Goal: Task Accomplishment & Management: Complete application form

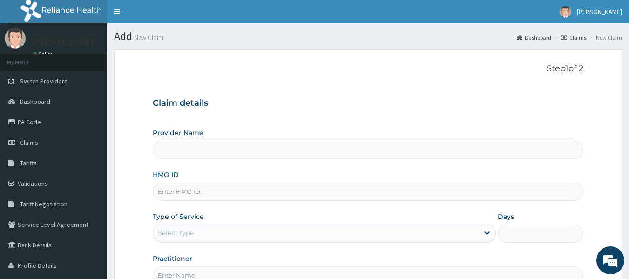
type input "Reliance Family Clinics (RFC) - [GEOGRAPHIC_DATA]"
click at [273, 195] on input "HMO ID" at bounding box center [368, 191] width 431 height 18
paste input "MVT/10007/A"
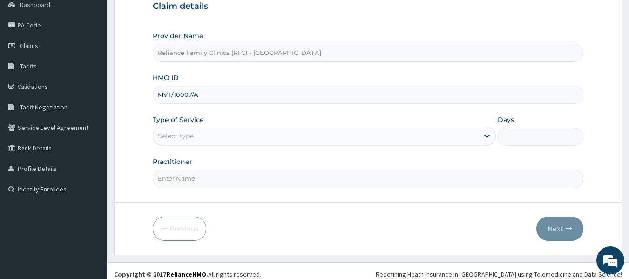
scroll to position [104, 0]
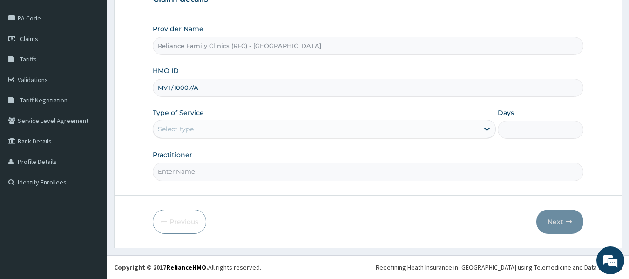
type input "MVT/10007/A"
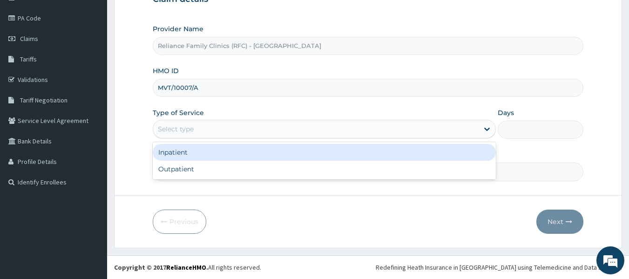
click at [265, 170] on div "Outpatient" at bounding box center [324, 169] width 343 height 17
type input "1"
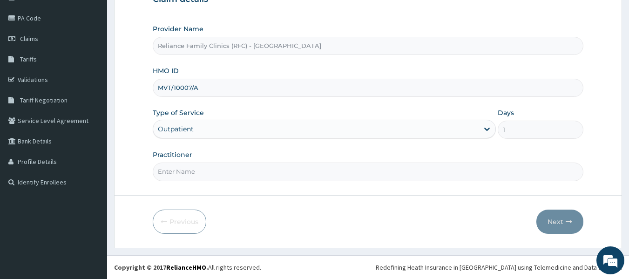
click at [286, 173] on input "Practitioner" at bounding box center [368, 171] width 431 height 18
type input "l"
type input "Ngozi"
click at [556, 230] on button "Next" at bounding box center [559, 221] width 47 height 24
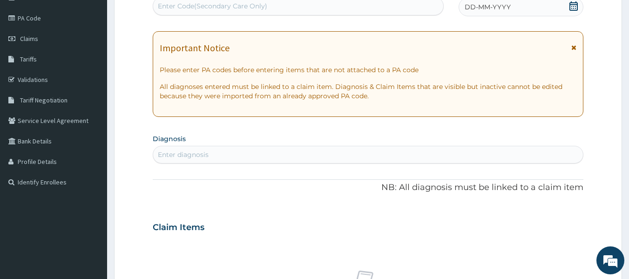
paste input "PA/FB8026"
type input "PA/FB8026"
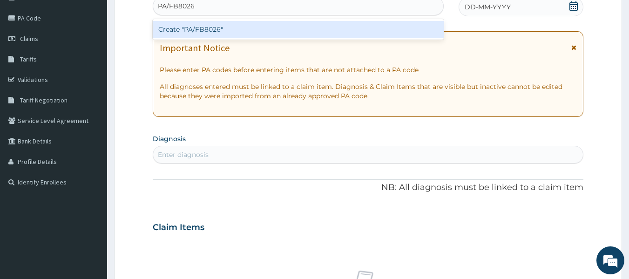
click at [309, 32] on div "Create "PA/FB8026"" at bounding box center [298, 29] width 291 height 17
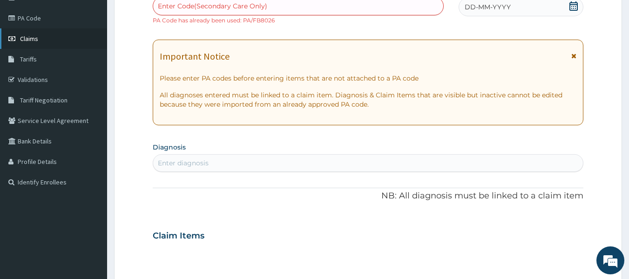
click at [31, 47] on link "Claims" at bounding box center [53, 38] width 107 height 20
click at [36, 38] on span "Claims" at bounding box center [29, 38] width 18 height 8
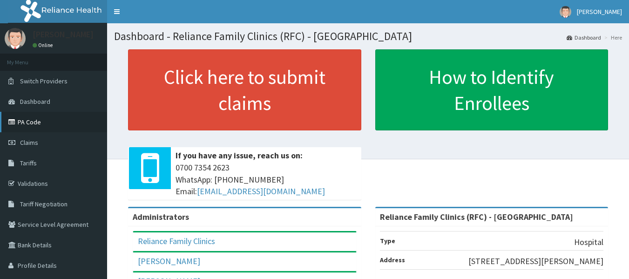
click at [32, 121] on link "PA Code" at bounding box center [53, 122] width 107 height 20
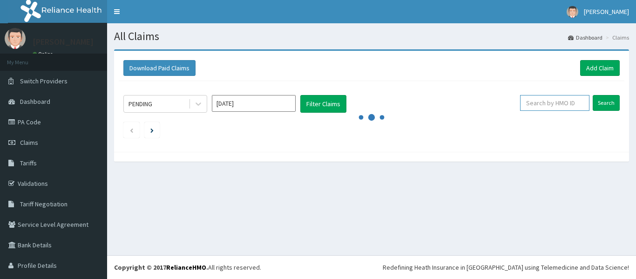
click at [551, 105] on input "text" at bounding box center [554, 103] width 69 height 16
paste input "MVT/10007/A"
type input "MVT/10007/A"
click at [592, 95] on input "Search" at bounding box center [605, 103] width 27 height 16
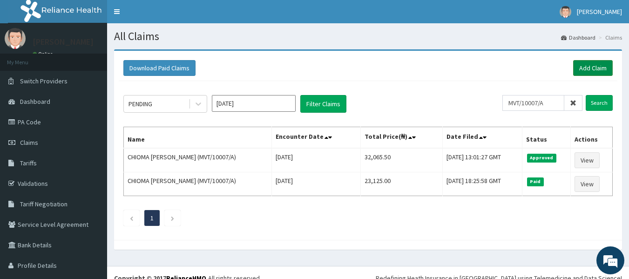
click at [575, 67] on link "Add Claim" at bounding box center [593, 68] width 40 height 16
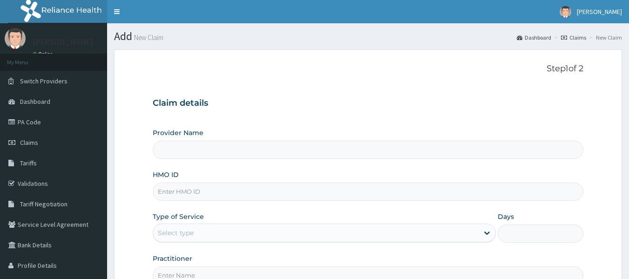
type input "Reliance Family Clinics (RFC) - [GEOGRAPHIC_DATA]"
click at [359, 200] on input "HMO ID" at bounding box center [368, 191] width 431 height 18
paste input "CWP/10223/A"
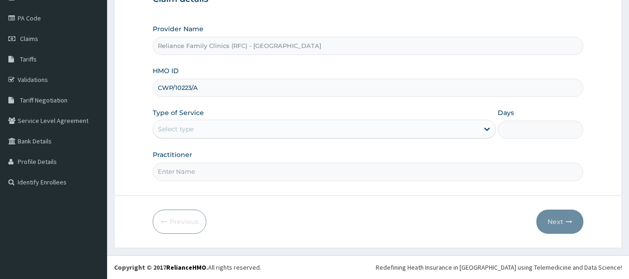
type input "CWP/10223/A"
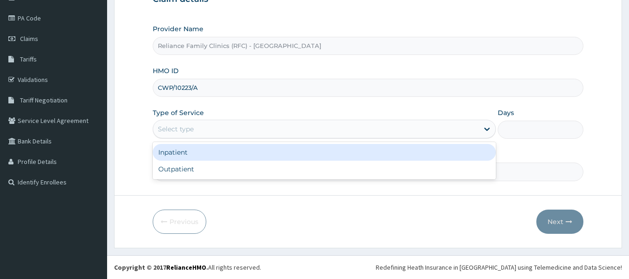
click at [262, 173] on div "Outpatient" at bounding box center [324, 169] width 343 height 17
type input "1"
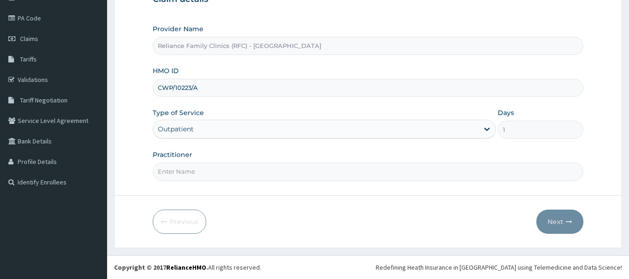
click at [273, 174] on input "Practitioner" at bounding box center [368, 171] width 431 height 18
type input "locum"
click at [568, 216] on button "Next" at bounding box center [559, 221] width 47 height 24
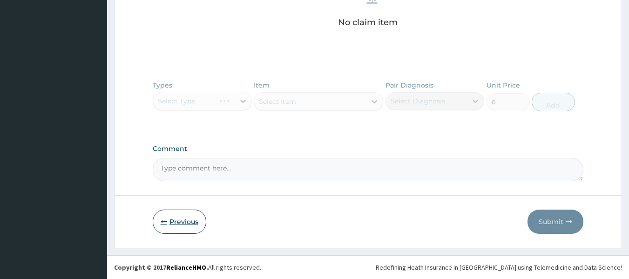
click at [172, 220] on button "Previous" at bounding box center [180, 221] width 54 height 24
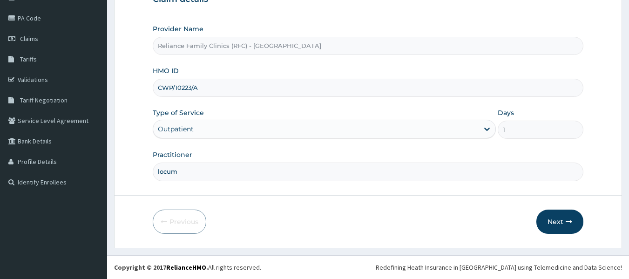
click at [251, 175] on input "locum" at bounding box center [368, 171] width 431 height 18
type input "l"
type input "ngozi"
click at [574, 214] on button "Next" at bounding box center [559, 221] width 47 height 24
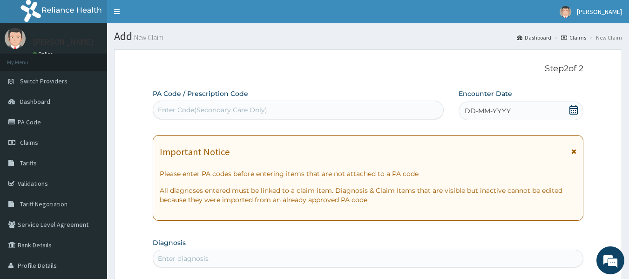
scroll to position [0, 0]
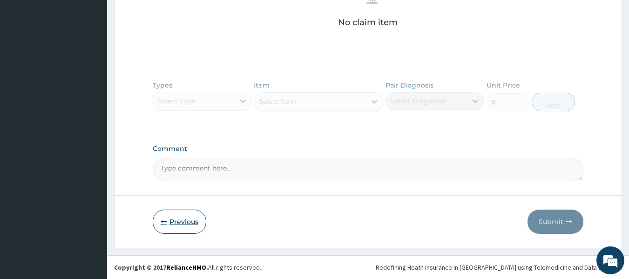
click at [178, 228] on button "Previous" at bounding box center [180, 221] width 54 height 24
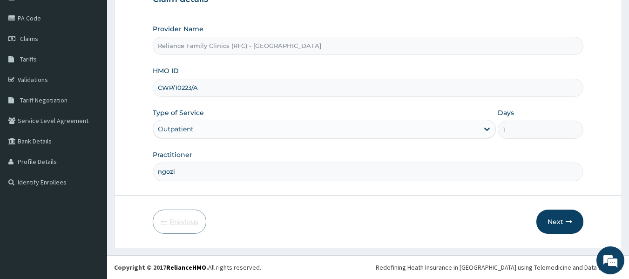
scroll to position [104, 0]
click at [262, 90] on input "CWP/10223/A" at bounding box center [368, 88] width 431 height 18
type input "C"
paste input "SOG/10042/A"
type input "SOG/10042/A"
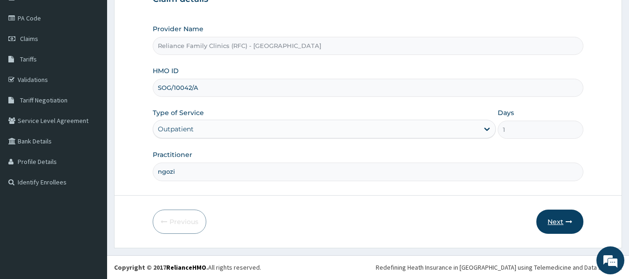
click at [550, 217] on button "Next" at bounding box center [559, 221] width 47 height 24
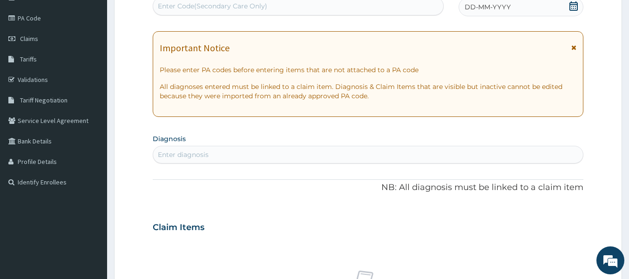
click at [512, 13] on div "DD-MM-YYYY" at bounding box center [520, 7] width 125 height 19
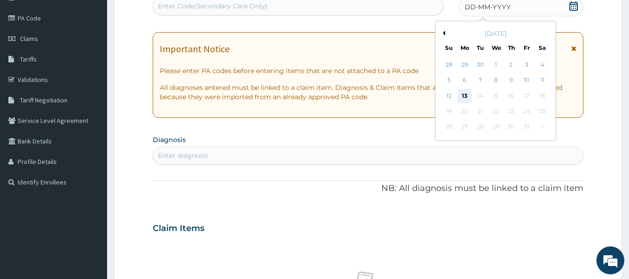
click at [466, 96] on div "13" at bounding box center [464, 96] width 14 height 14
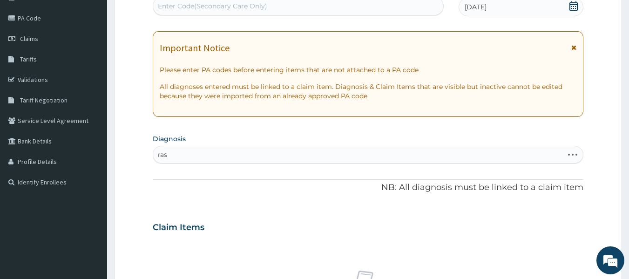
type input "rash"
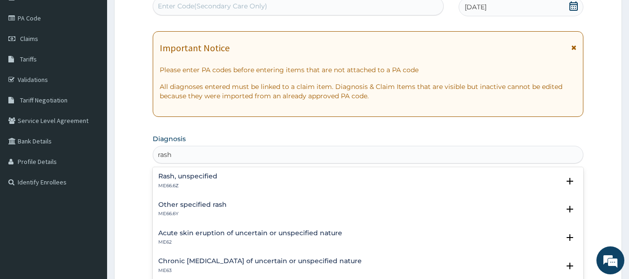
click at [253, 178] on div "Rash, unspecified ME66.6Z" at bounding box center [368, 181] width 420 height 16
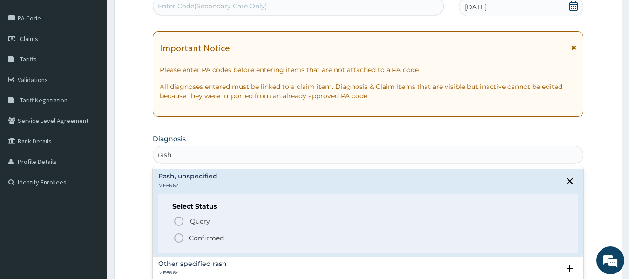
click at [234, 240] on span "Confirmed" at bounding box center [368, 237] width 391 height 11
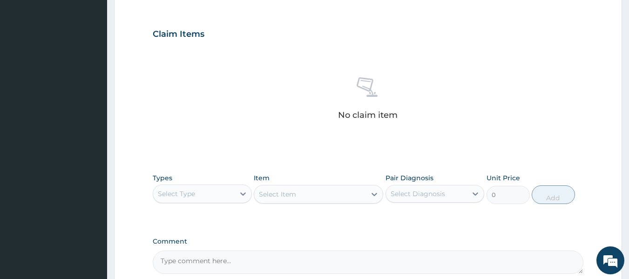
scroll to position [392, 0]
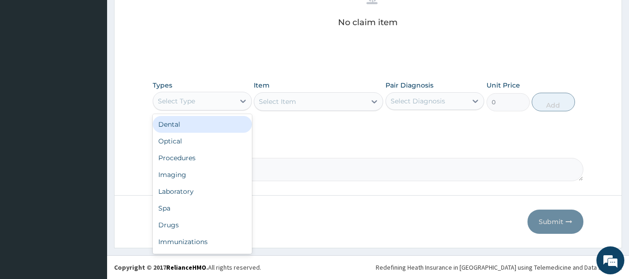
click at [223, 160] on div "Procedures" at bounding box center [202, 157] width 99 height 17
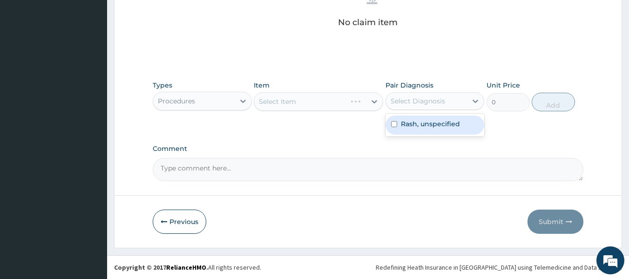
click at [439, 134] on div "Rash, unspecified" at bounding box center [434, 124] width 99 height 19
checkbox input "true"
click at [332, 104] on div "Select Item" at bounding box center [318, 101] width 129 height 19
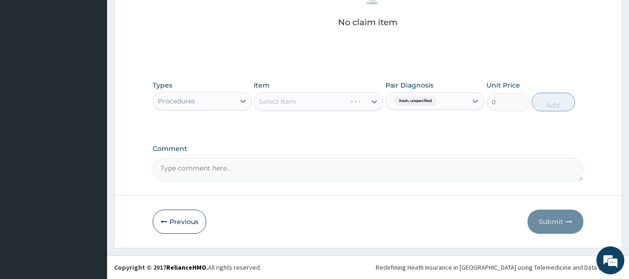
click at [324, 98] on div "Select Item" at bounding box center [318, 101] width 129 height 19
click at [332, 104] on div "Select Item" at bounding box center [318, 101] width 129 height 19
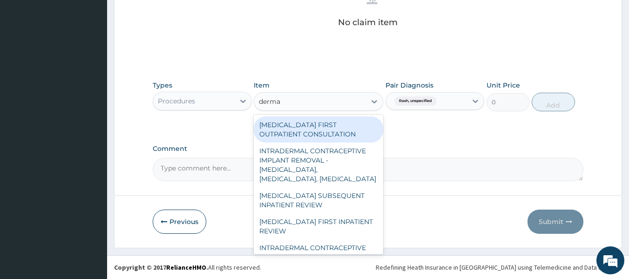
type input "dermat"
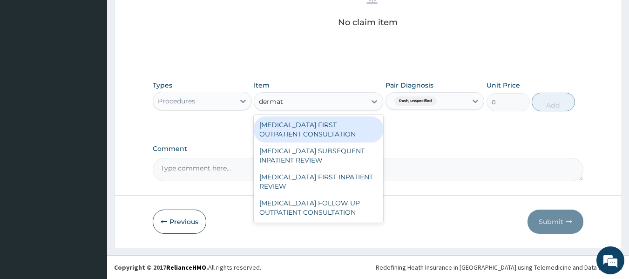
click at [357, 131] on div "[MEDICAL_DATA] FIRST OUTPATIENT CONSULTATION" at bounding box center [318, 129] width 129 height 26
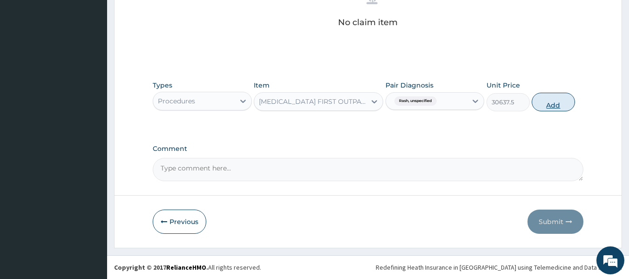
click at [562, 95] on button "Add" at bounding box center [552, 102] width 43 height 19
type input "0"
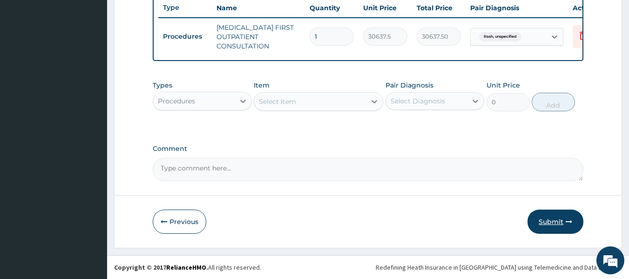
click at [560, 212] on button "Submit" at bounding box center [555, 221] width 56 height 24
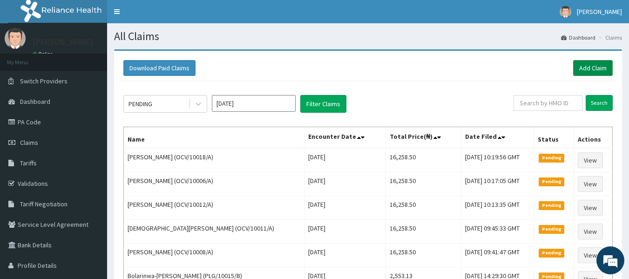
click at [585, 68] on link "Add Claim" at bounding box center [593, 68] width 40 height 16
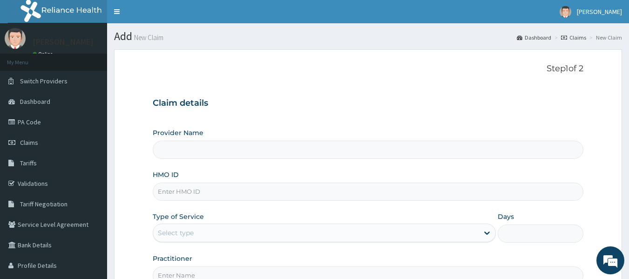
type input "Reliance Family Clinics (RFC) - Lekki"
click at [309, 198] on input "HMO ID" at bounding box center [368, 191] width 431 height 18
paste input "KSB/11545/A"
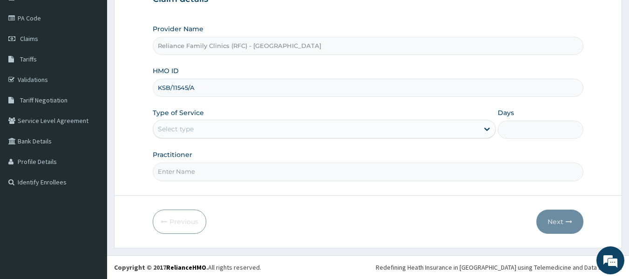
type input "KSB/11545/A"
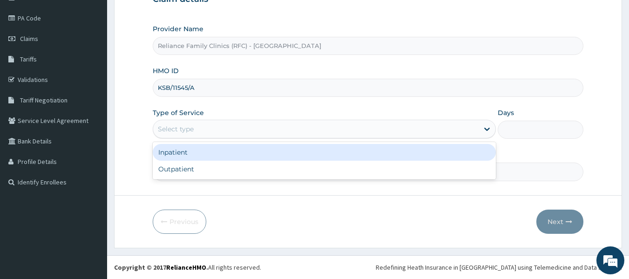
click at [259, 175] on div "Outpatient" at bounding box center [324, 169] width 343 height 17
type input "1"
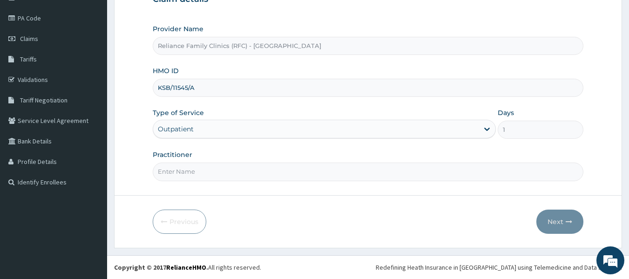
click at [273, 171] on input "Practitioner" at bounding box center [368, 171] width 431 height 18
type input "l"
type input "ngozi"
click at [563, 217] on button "Next" at bounding box center [559, 221] width 47 height 24
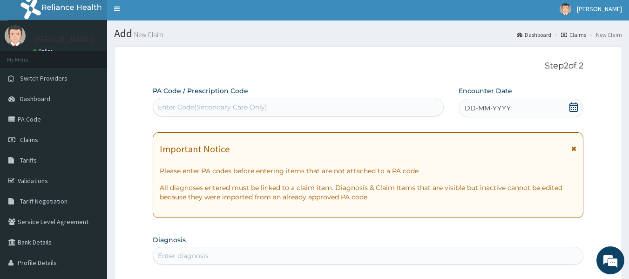
scroll to position [0, 0]
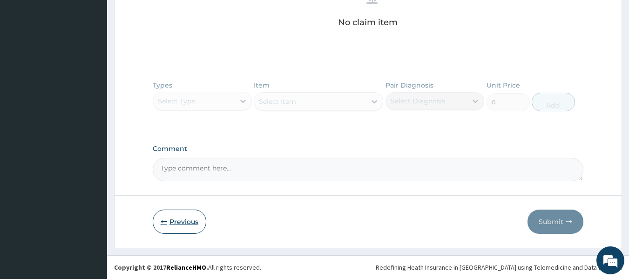
click at [181, 229] on button "Previous" at bounding box center [180, 221] width 54 height 24
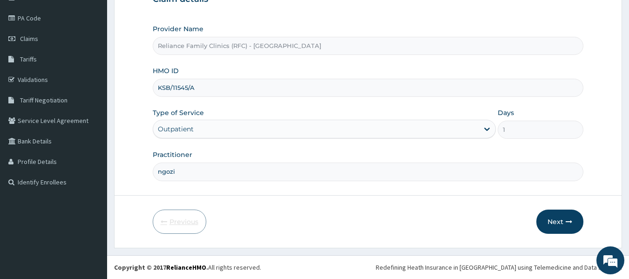
scroll to position [104, 0]
click at [561, 221] on button "Next" at bounding box center [559, 221] width 47 height 24
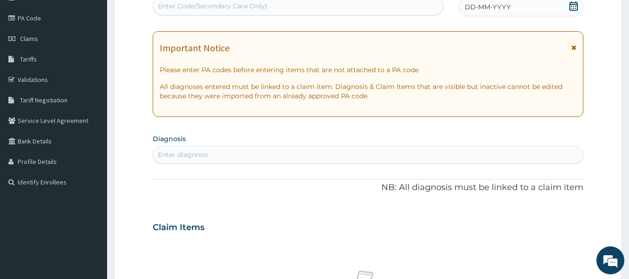
paste input "PA/07F0C7"
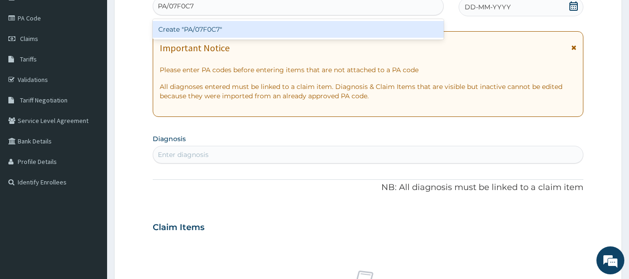
type input "PA/07F0C7"
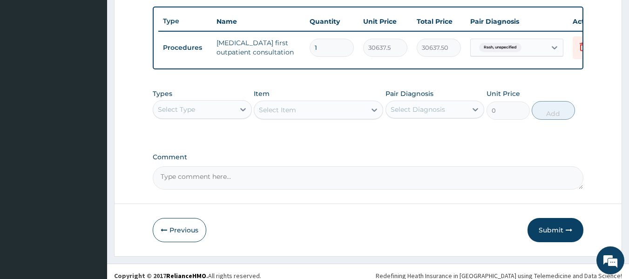
scroll to position [355, 0]
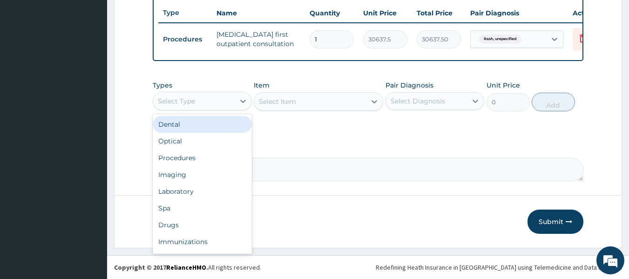
click at [220, 192] on div "Laboratory" at bounding box center [202, 191] width 99 height 17
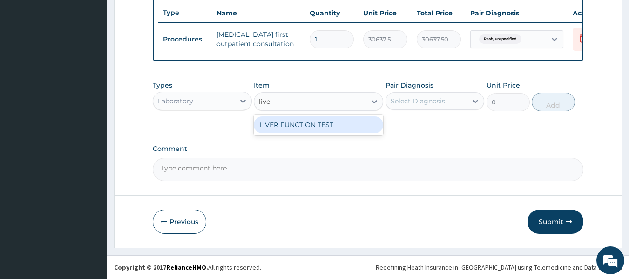
type input "liver"
click at [347, 127] on div "LIVER FUNCTION TEST" at bounding box center [318, 124] width 129 height 17
type input "4595.625"
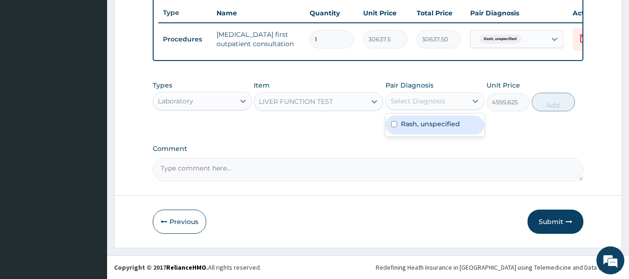
click at [450, 124] on label "Rash, unspecified" at bounding box center [430, 123] width 59 height 9
checkbox input "true"
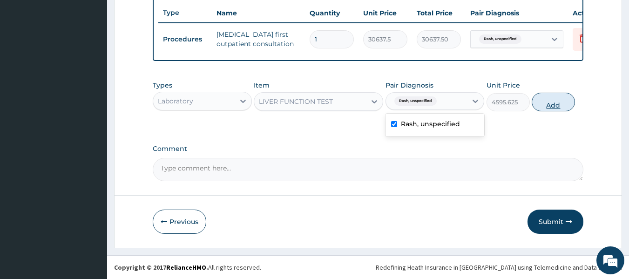
click at [553, 104] on button "Add" at bounding box center [552, 102] width 43 height 19
type input "0"
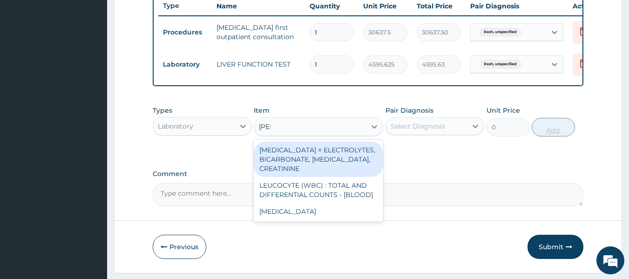
type input "renal"
click at [355, 165] on div "RENAL FUNCTION TESTS = ELECTROLYTES, BICARBONATE, UREA, CREATININE" at bounding box center [318, 158] width 129 height 35
type input "4595.625"
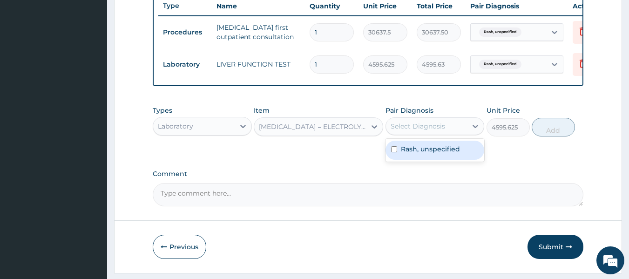
click at [437, 154] on label "Rash, unspecified" at bounding box center [430, 148] width 59 height 9
checkbox input "true"
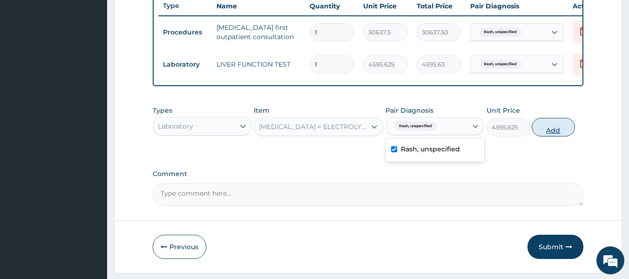
click at [556, 133] on button "Add" at bounding box center [552, 127] width 43 height 19
type input "0"
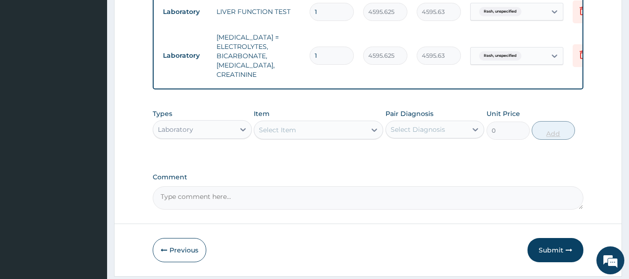
scroll to position [434, 0]
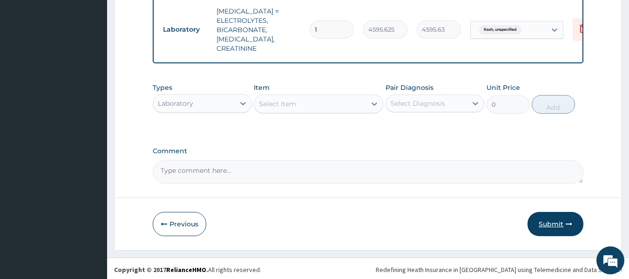
click at [537, 212] on button "Submit" at bounding box center [555, 224] width 56 height 24
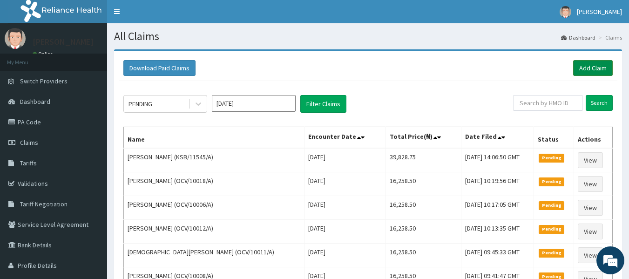
click at [588, 73] on link "Add Claim" at bounding box center [593, 68] width 40 height 16
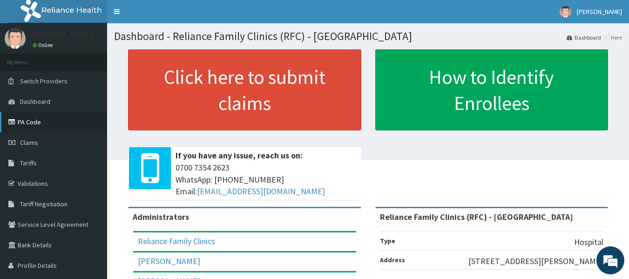
click at [29, 120] on link "PA Code" at bounding box center [53, 122] width 107 height 20
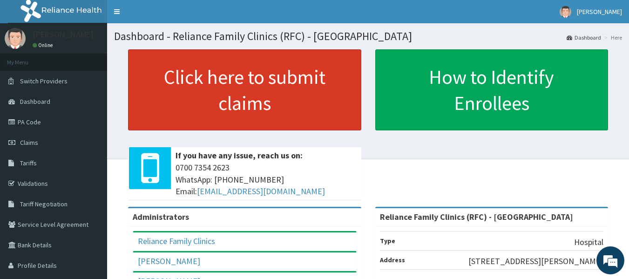
click at [231, 111] on link "Click here to submit claims" at bounding box center [244, 89] width 233 height 81
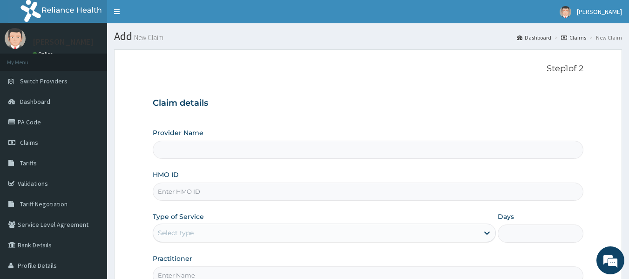
click at [327, 188] on input "HMO ID" at bounding box center [368, 191] width 431 height 18
type input "Reliance Family Clinics (RFC) - Lekki"
paste input "SLH/10262/B"
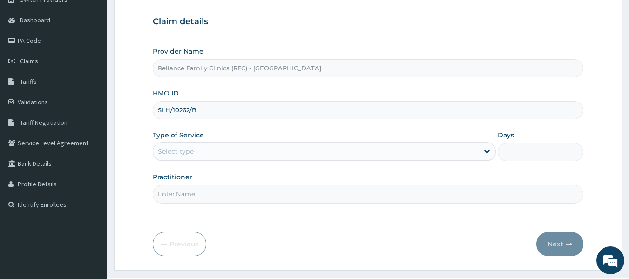
scroll to position [104, 0]
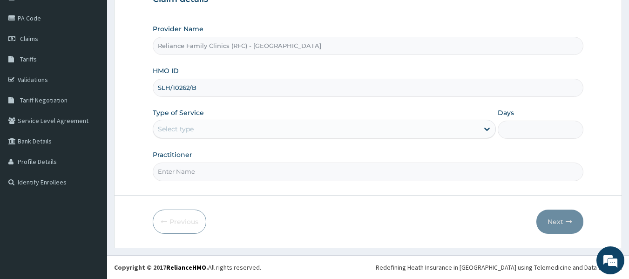
type input "SLH/10262/B"
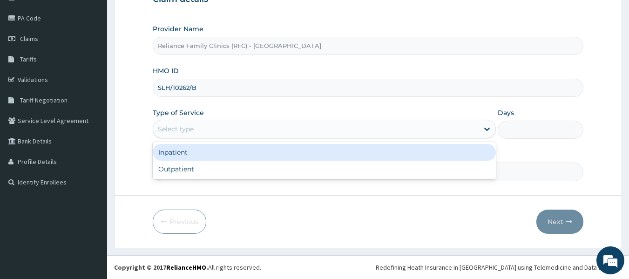
click at [303, 171] on div "Outpatient" at bounding box center [324, 169] width 343 height 17
type input "1"
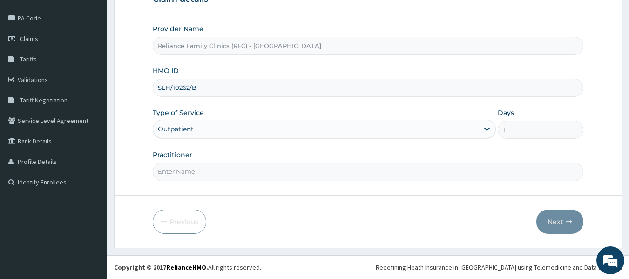
click at [315, 175] on input "Practitioner" at bounding box center [368, 171] width 431 height 18
type input "locum"
click at [568, 221] on icon "button" at bounding box center [568, 221] width 7 height 7
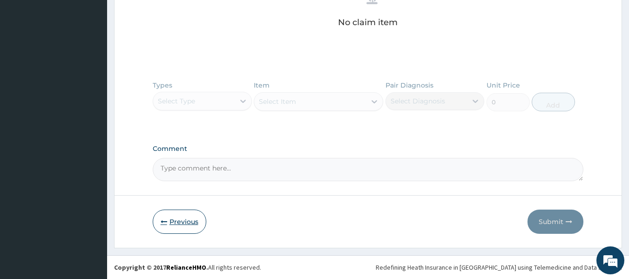
click at [182, 218] on button "Previous" at bounding box center [180, 221] width 54 height 24
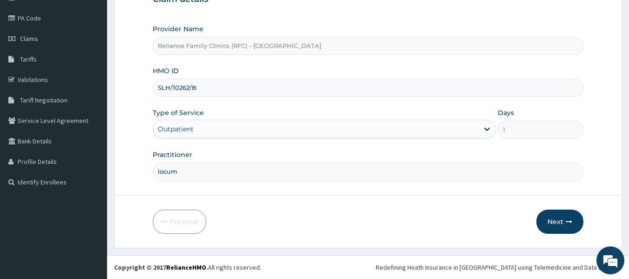
click at [276, 190] on form "Step 1 of 2 Claim details Provider Name Reliance Family Clinics (RFC) - Lekki H…" at bounding box center [368, 97] width 508 height 302
click at [309, 171] on input "locum" at bounding box center [368, 171] width 431 height 18
type input "l"
type input "ogein"
click at [559, 218] on button "Next" at bounding box center [559, 221] width 47 height 24
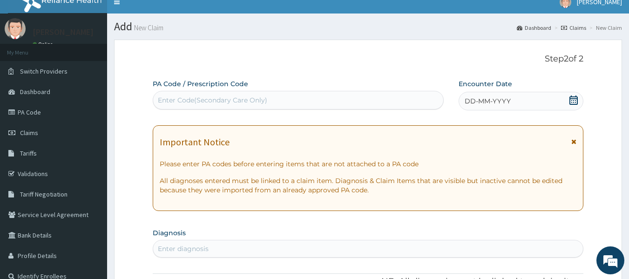
scroll to position [3, 0]
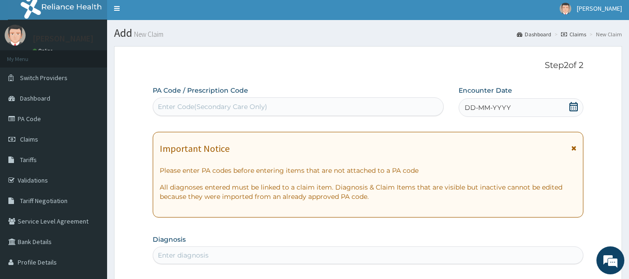
click at [313, 106] on div "Enter Code(Secondary Care Only)" at bounding box center [298, 106] width 290 height 15
paste input "PA/ABE670"
type input "PA/ABE670"
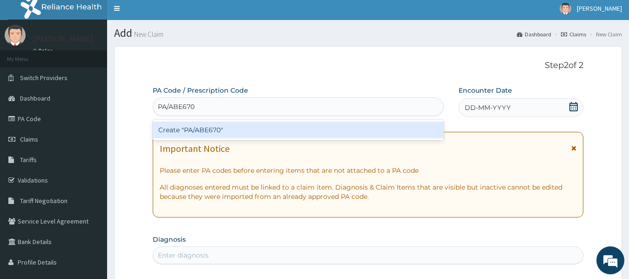
click at [313, 106] on div "PA/ABE670 PA/ABE670" at bounding box center [298, 106] width 290 height 15
click at [369, 129] on div "Create "PA/ABE670"" at bounding box center [298, 129] width 291 height 17
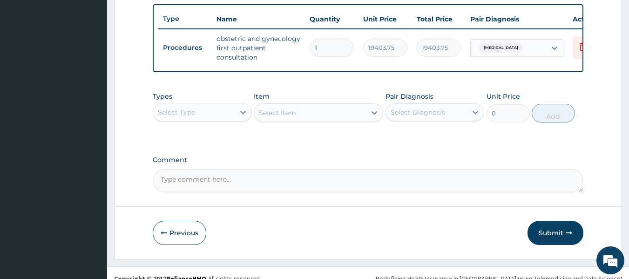
scroll to position [360, 0]
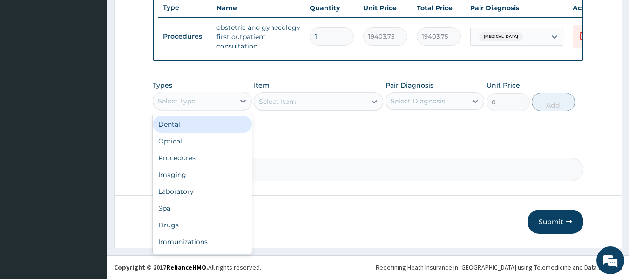
click at [226, 185] on div "Laboratory" at bounding box center [202, 191] width 99 height 17
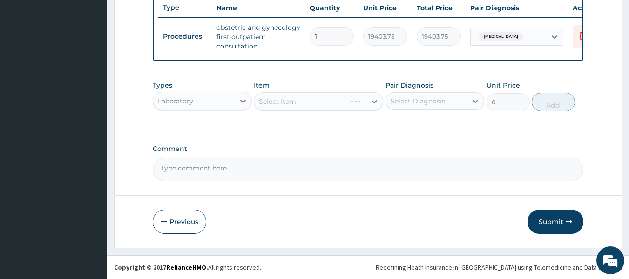
click at [296, 106] on div "Select Item" at bounding box center [318, 101] width 129 height 19
click at [432, 127] on label "Heavy menstrual bleeding" at bounding box center [430, 123] width 58 height 9
checkbox input "true"
click at [313, 105] on div "Select Item" at bounding box center [318, 101] width 129 height 19
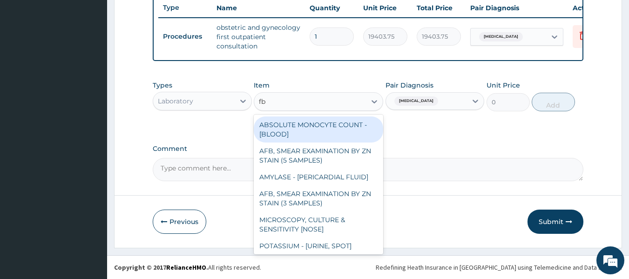
type input "fbc"
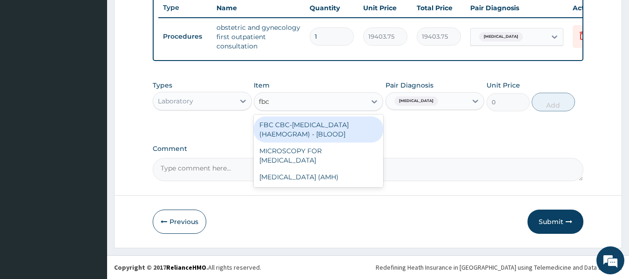
click at [334, 134] on div "FBC CBC-COMPLETE BLOOD COUNT (HAEMOGRAM) - [BLOOD]" at bounding box center [318, 129] width 129 height 26
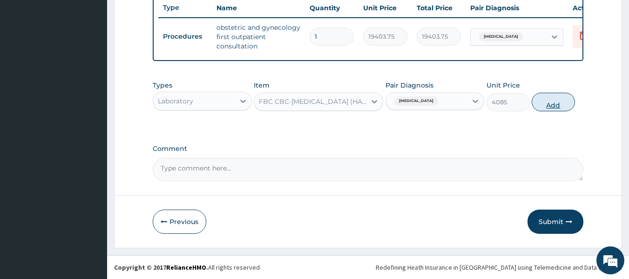
click at [547, 108] on button "Add" at bounding box center [552, 102] width 43 height 19
type input "0"
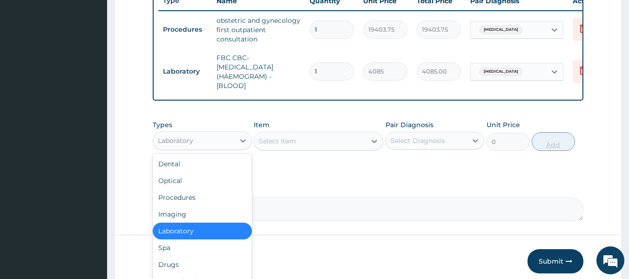
scroll to position [32, 0]
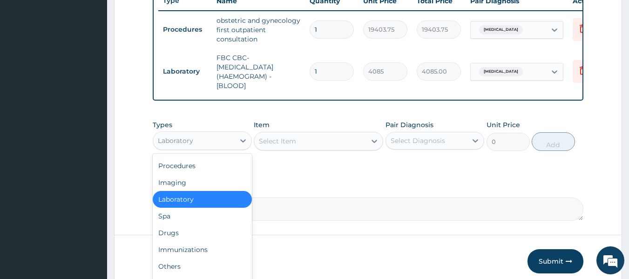
click at [212, 240] on div "Drugs" at bounding box center [202, 232] width 99 height 17
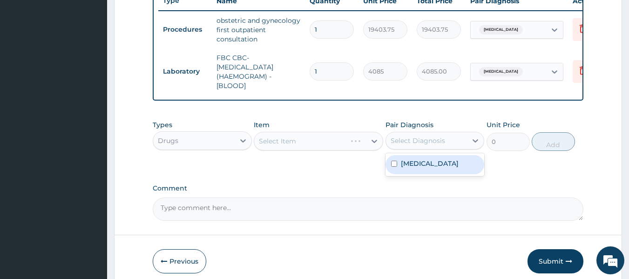
click at [434, 168] on label "Heavy menstrual bleeding" at bounding box center [430, 163] width 58 height 9
checkbox input "true"
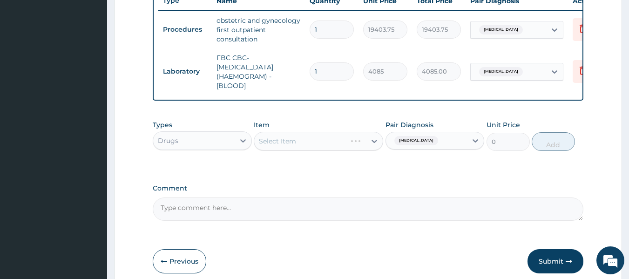
click at [318, 150] on div "Select Item" at bounding box center [318, 141] width 129 height 19
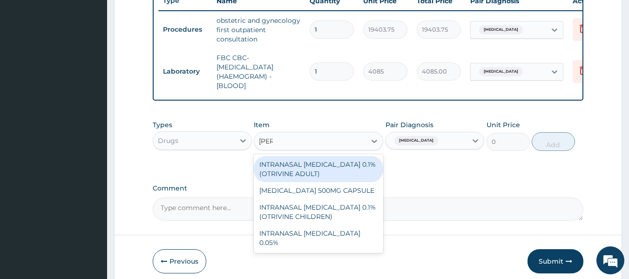
type input "trane"
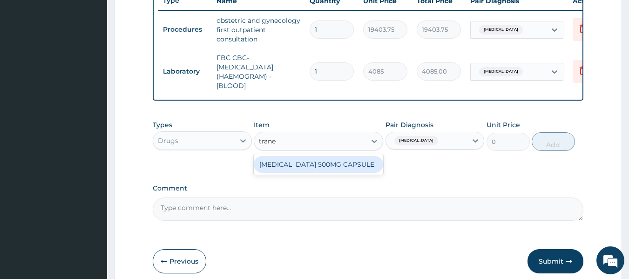
click at [343, 172] on div "TRANEXAMIC ACID 500MG CAPSULE" at bounding box center [318, 164] width 129 height 17
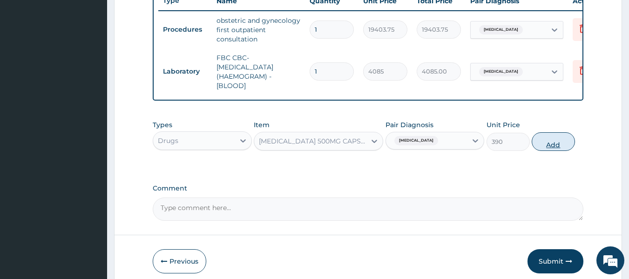
click at [560, 149] on button "Add" at bounding box center [552, 141] width 43 height 19
type input "0"
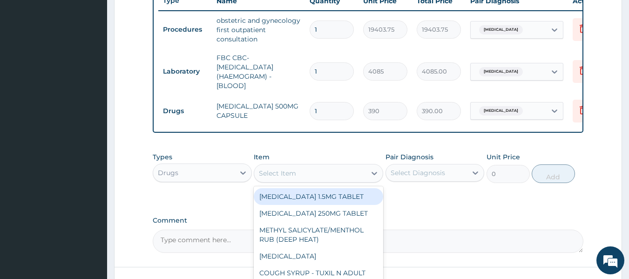
click at [319, 181] on div "Select Item" at bounding box center [310, 173] width 112 height 15
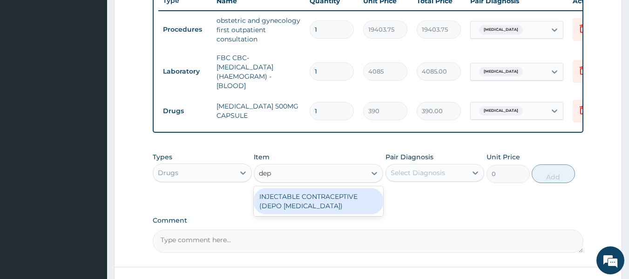
type input "depo"
click at [359, 207] on div "INJECTABLE CONTRACEPTIVE (DEPO PROVERA)" at bounding box center [318, 201] width 129 height 26
type input "7000"
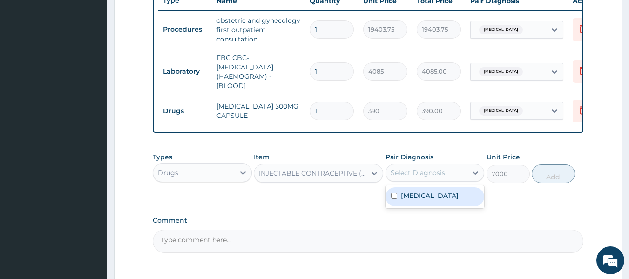
click at [453, 200] on label "Heavy menstrual bleeding" at bounding box center [430, 195] width 58 height 9
checkbox input "true"
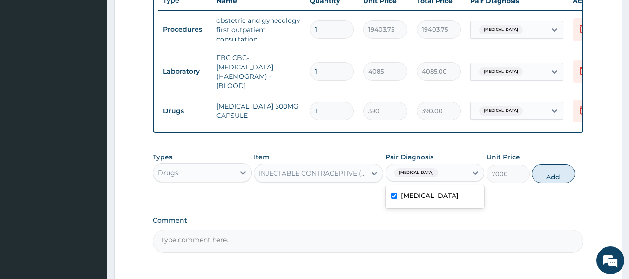
click at [551, 181] on button "Add" at bounding box center [552, 173] width 43 height 19
type input "0"
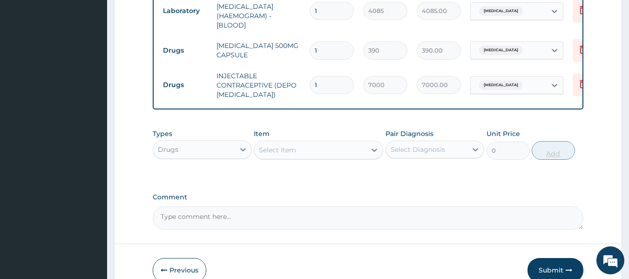
scroll to position [423, 0]
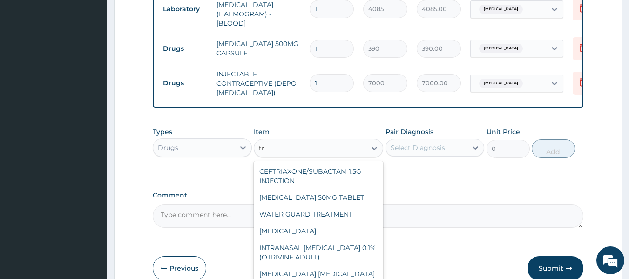
type input "t"
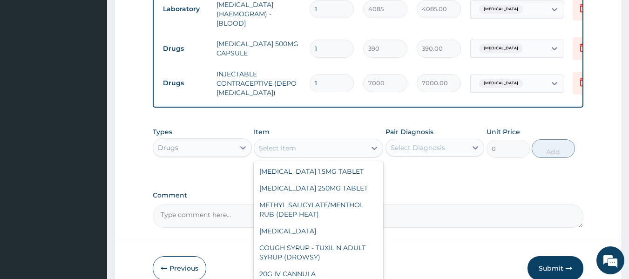
click at [334, 50] on input "1" at bounding box center [331, 49] width 44 height 18
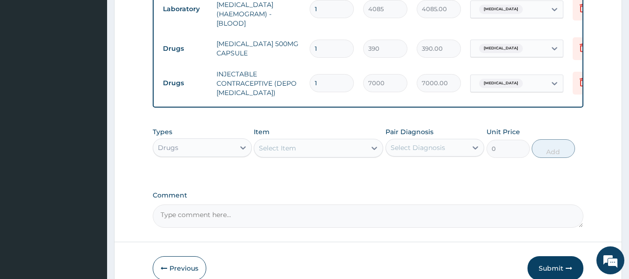
type input "0.00"
type input "2"
type input "780.00"
type input "2"
click at [340, 51] on input "2" at bounding box center [331, 49] width 44 height 18
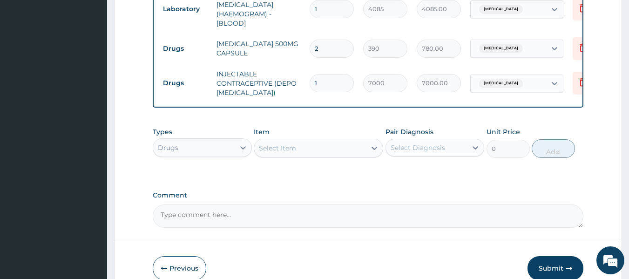
type input "0.00"
type input "1"
type input "390.00"
type input "15"
type input "5850.00"
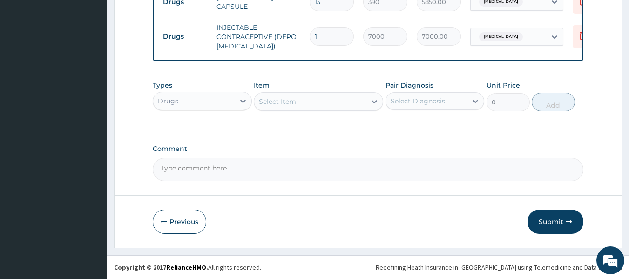
click at [548, 226] on button "Submit" at bounding box center [555, 221] width 56 height 24
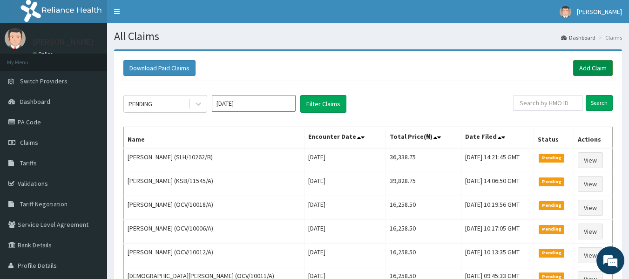
click at [589, 65] on link "Add Claim" at bounding box center [593, 68] width 40 height 16
click at [605, 73] on link "Add Claim" at bounding box center [593, 68] width 40 height 16
click at [598, 65] on link "Add Claim" at bounding box center [593, 68] width 40 height 16
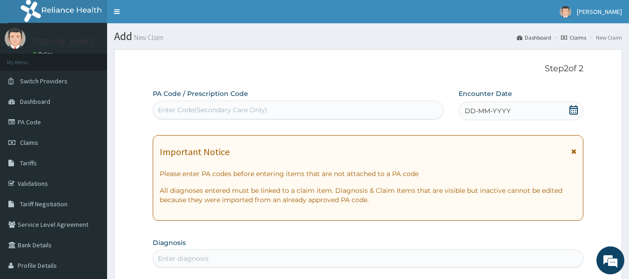
click at [486, 106] on span "DD-MM-YYYY" at bounding box center [487, 110] width 46 height 9
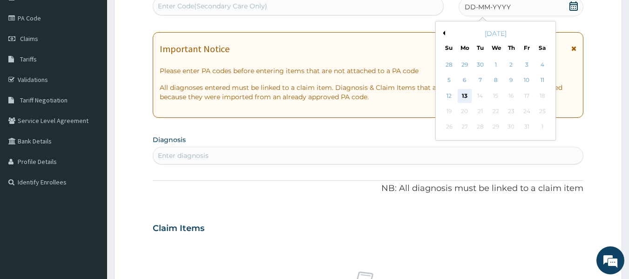
click at [464, 94] on div "13" at bounding box center [464, 96] width 14 height 14
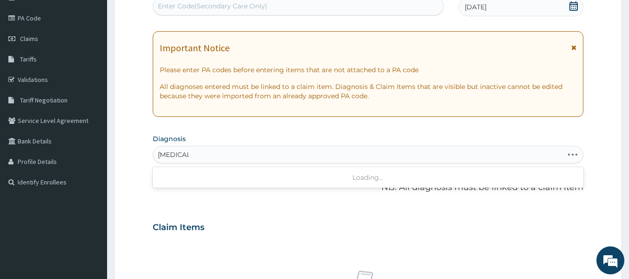
type input "[MEDICAL_DATA]"
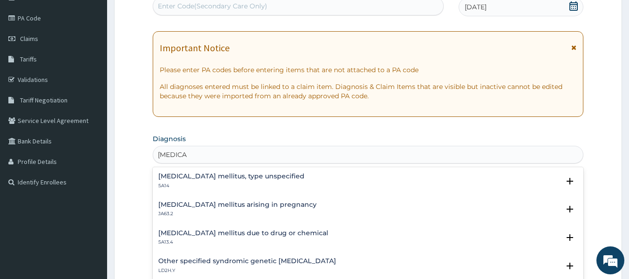
click at [221, 185] on p "5A14" at bounding box center [231, 185] width 146 height 7
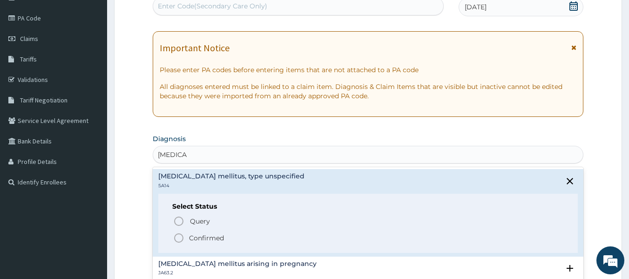
click at [215, 239] on p "Confirmed" at bounding box center [206, 237] width 35 height 9
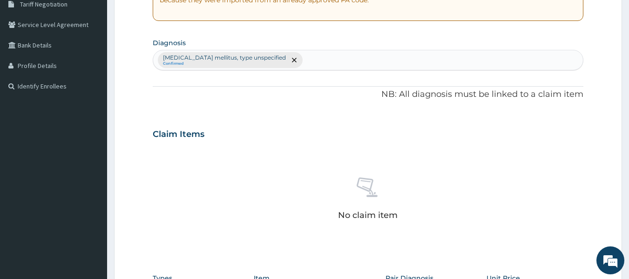
scroll to position [392, 0]
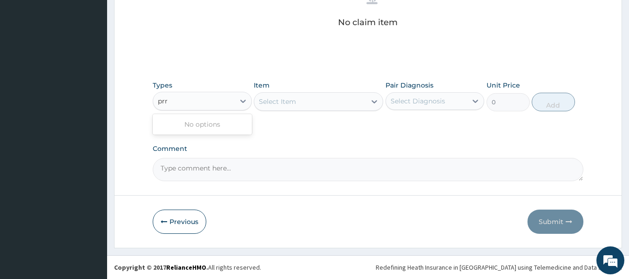
type input "pr"
click at [220, 126] on div "Procedures" at bounding box center [202, 124] width 99 height 17
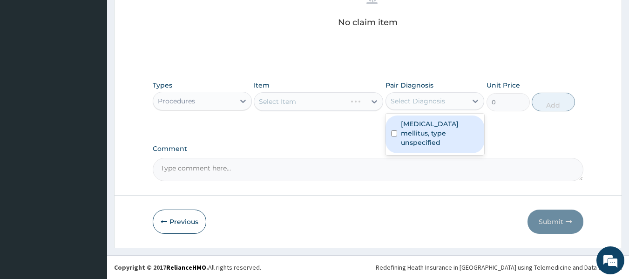
click at [439, 123] on label "[MEDICAL_DATA] mellitus, type unspecified" at bounding box center [440, 133] width 78 height 28
checkbox input "true"
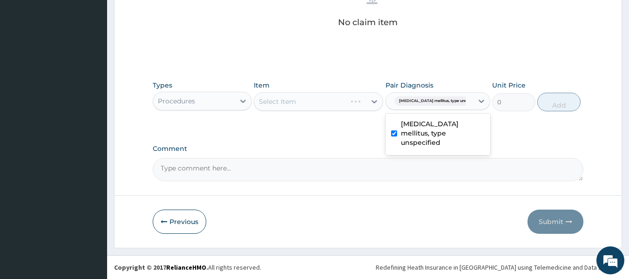
click at [332, 101] on div "Select Item" at bounding box center [318, 101] width 129 height 19
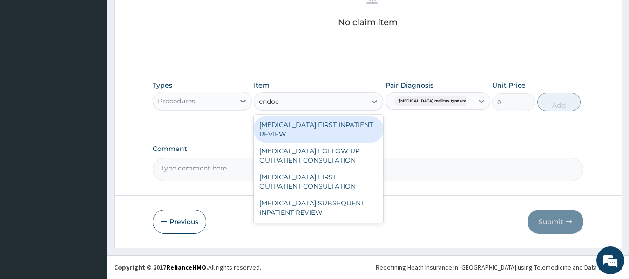
type input "endocr"
click at [353, 178] on div "[MEDICAL_DATA] FIRST OUTPATIENT CONSULTATION" at bounding box center [318, 181] width 129 height 26
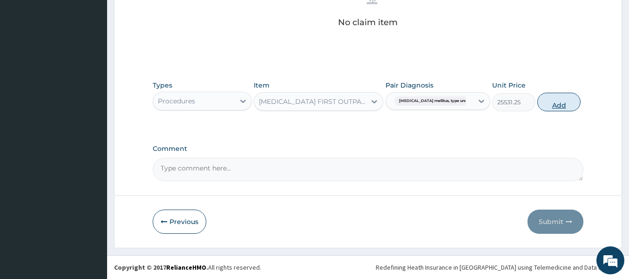
click at [554, 99] on button "Add" at bounding box center [558, 102] width 43 height 19
type input "0"
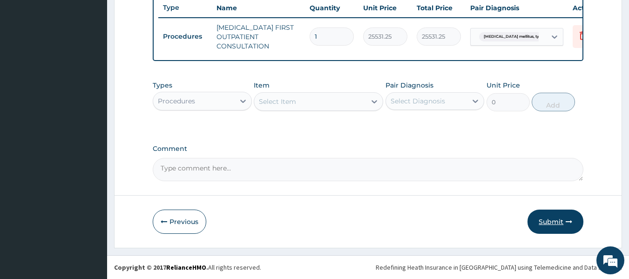
click at [560, 220] on button "Submit" at bounding box center [555, 221] width 56 height 24
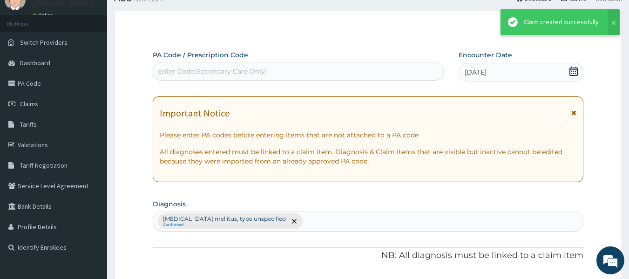
scroll to position [360, 0]
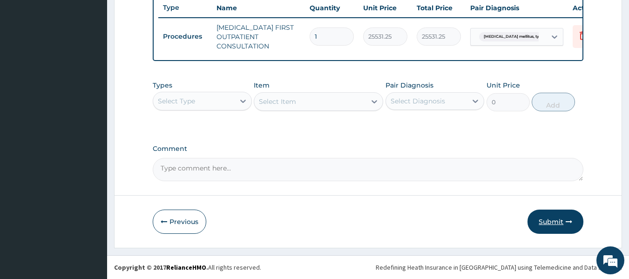
click at [547, 212] on button "Submit" at bounding box center [555, 221] width 56 height 24
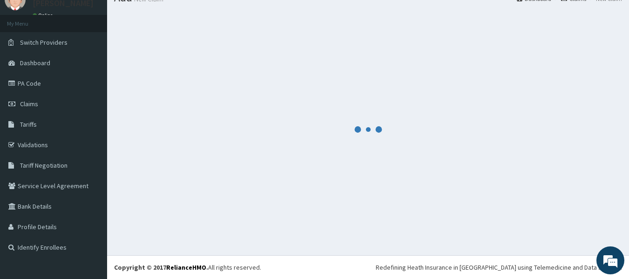
scroll to position [39, 0]
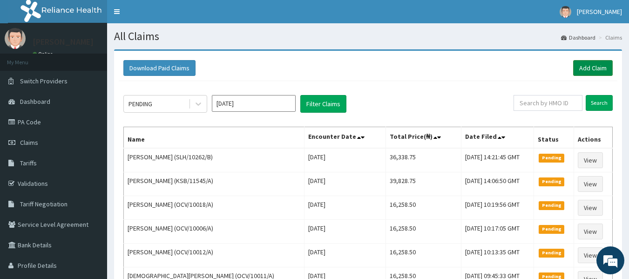
click at [583, 74] on link "Add Claim" at bounding box center [593, 68] width 40 height 16
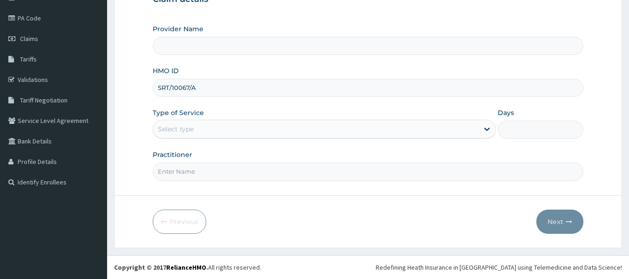
type input "Reliance Family Clinics (RFC) - Lekki"
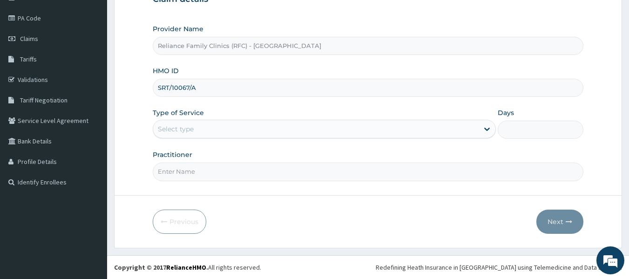
type input "SRT/10067/A"
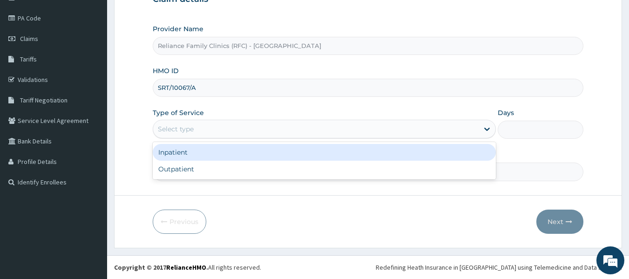
click at [289, 173] on div "Outpatient" at bounding box center [324, 169] width 343 height 17
type input "1"
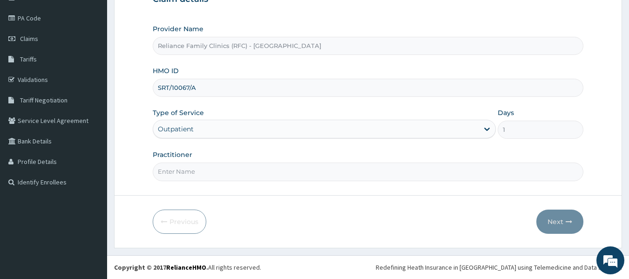
click at [307, 169] on input "Practitioner" at bounding box center [368, 171] width 431 height 18
type input "ayanwale"
click at [559, 214] on button "Next" at bounding box center [559, 221] width 47 height 24
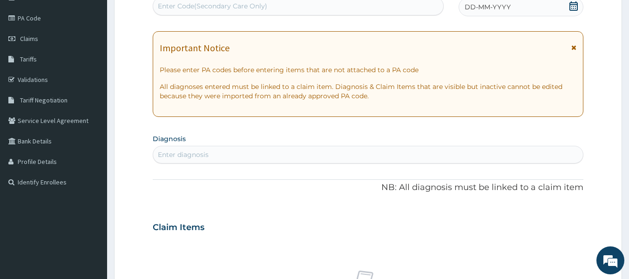
click at [505, 9] on span "DD-MM-YYYY" at bounding box center [487, 6] width 46 height 9
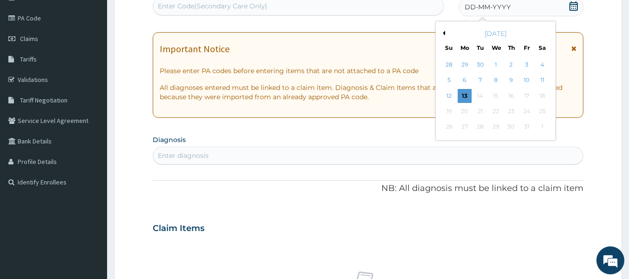
click at [290, 8] on div "Enter Code(Secondary Care Only)" at bounding box center [298, 6] width 290 height 15
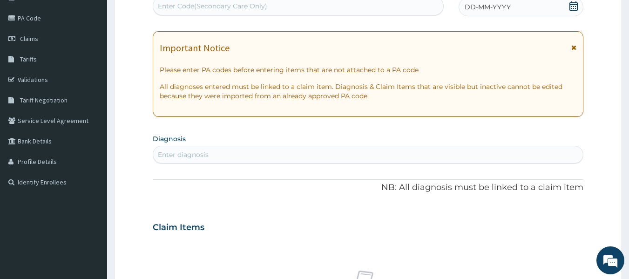
paste input "PA/55EF63"
type input "PA/55EF63"
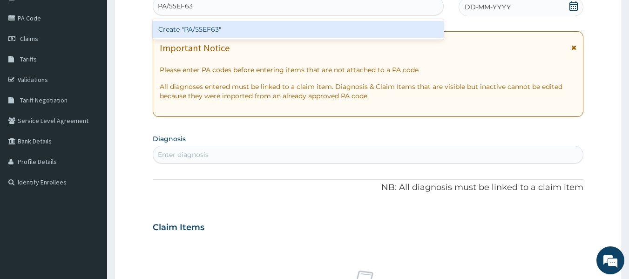
click at [311, 26] on div "Create "PA/55EF63"" at bounding box center [298, 29] width 291 height 17
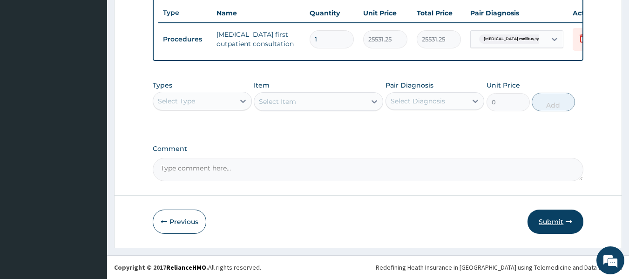
click at [555, 217] on button "Submit" at bounding box center [555, 221] width 56 height 24
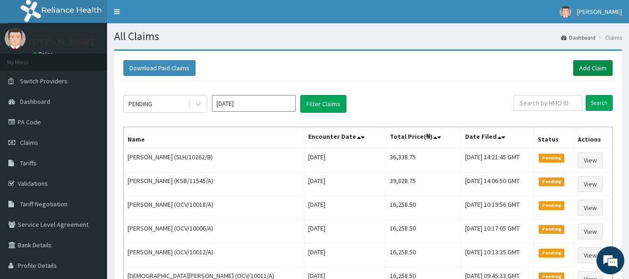
click at [588, 64] on link "Add Claim" at bounding box center [593, 68] width 40 height 16
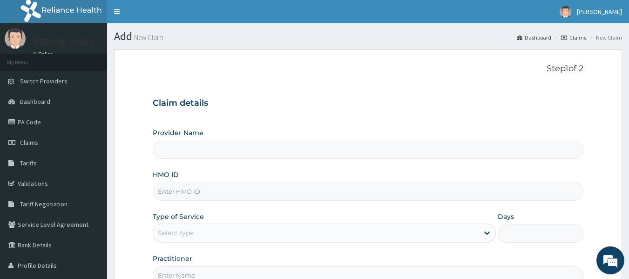
type input "Reliance Family Clinics (RFC) - [GEOGRAPHIC_DATA]"
click at [308, 192] on input "HMO ID" at bounding box center [368, 191] width 431 height 18
paste input "EGG/10013/A"
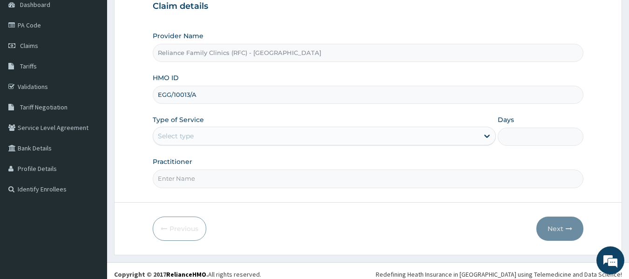
scroll to position [104, 0]
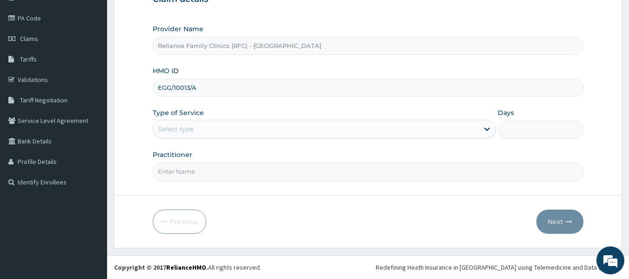
type input "EGG/10013/A"
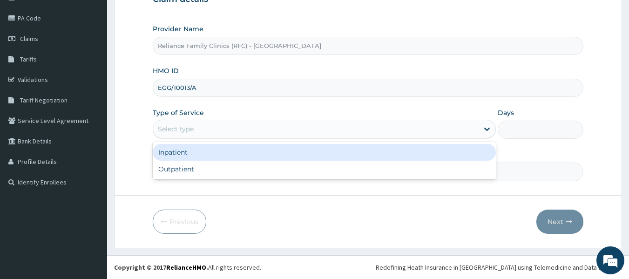
click at [273, 171] on div "Outpatient" at bounding box center [324, 169] width 343 height 17
type input "1"
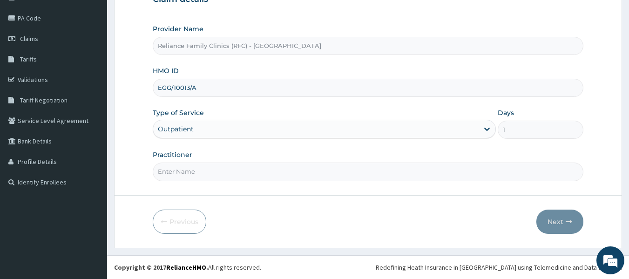
click at [283, 171] on input "Practitioner" at bounding box center [368, 171] width 431 height 18
type input "ayanwale"
click at [564, 217] on button "Next" at bounding box center [559, 221] width 47 height 24
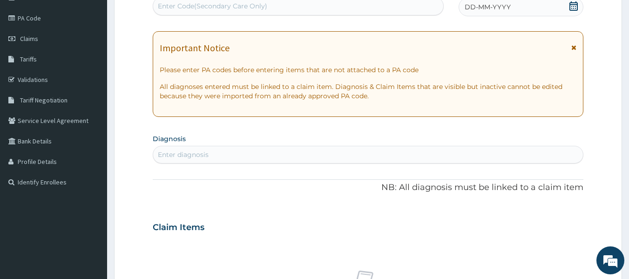
click at [498, 14] on div "DD-MM-YYYY" at bounding box center [520, 7] width 125 height 19
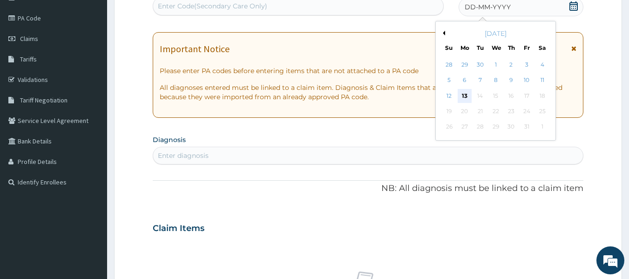
click at [464, 95] on div "13" at bounding box center [464, 96] width 14 height 14
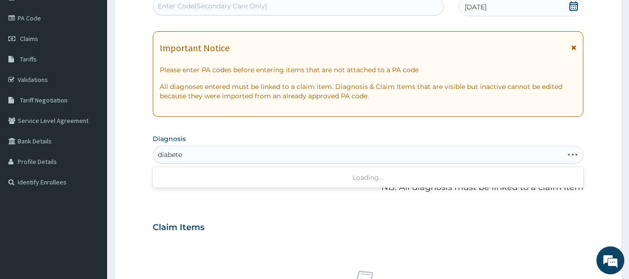
type input "[MEDICAL_DATA]"
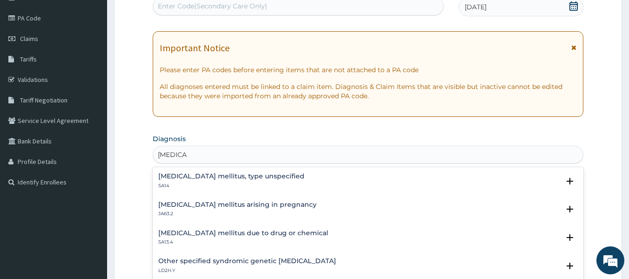
click at [253, 175] on h4 "[MEDICAL_DATA] mellitus, type unspecified" at bounding box center [231, 176] width 146 height 7
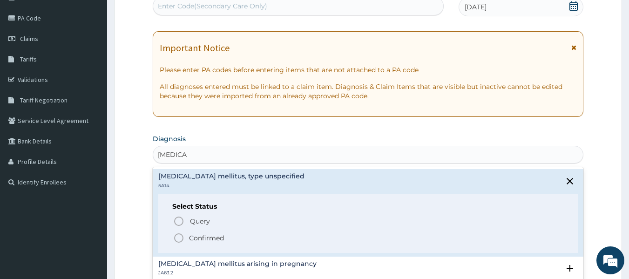
click at [219, 237] on p "Confirmed" at bounding box center [206, 237] width 35 height 9
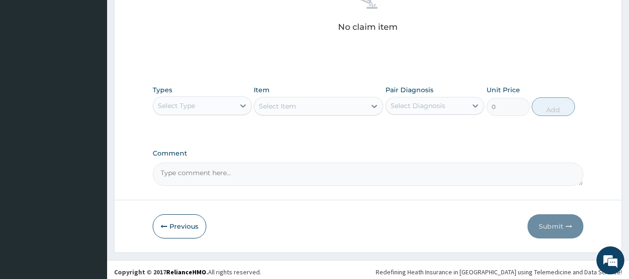
scroll to position [392, 0]
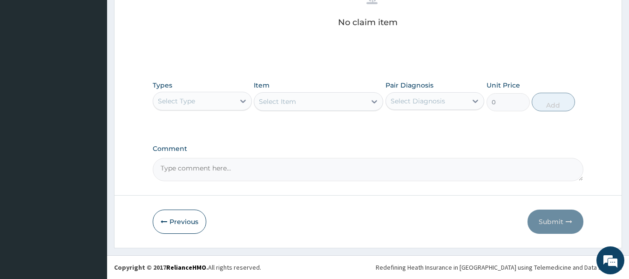
click at [233, 118] on div "Types Select Type Item Select Item Pair Diagnosis Select Diagnosis Unit Price 0…" at bounding box center [368, 103] width 431 height 54
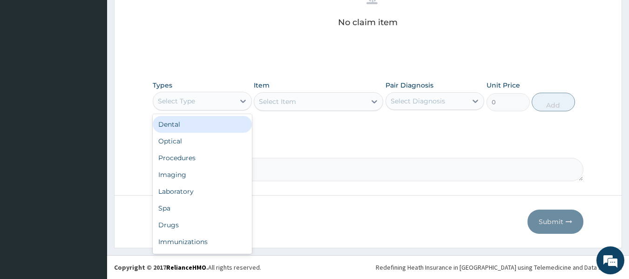
click at [224, 154] on div "Procedures" at bounding box center [202, 157] width 99 height 17
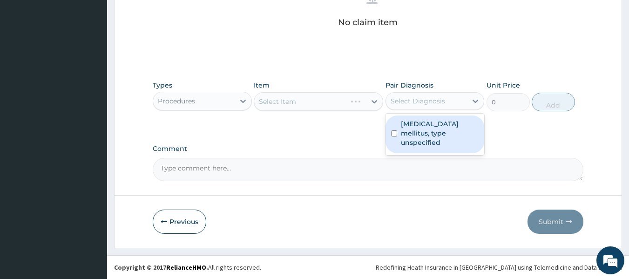
click at [434, 121] on label "Diabetes mellitus, type unspecified" at bounding box center [440, 133] width 78 height 28
checkbox input "true"
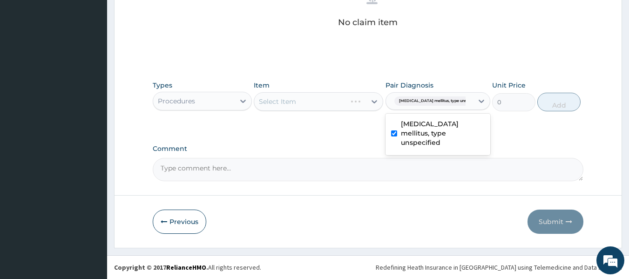
click at [309, 98] on div "Select Item" at bounding box center [318, 101] width 129 height 19
click at [327, 99] on div "Select Item" at bounding box center [318, 101] width 129 height 19
click at [338, 87] on div "Item Select Item" at bounding box center [318, 96] width 129 height 31
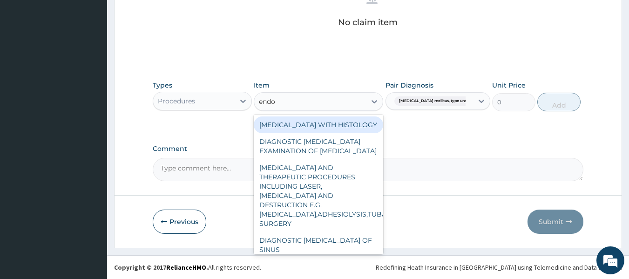
type input "endoc"
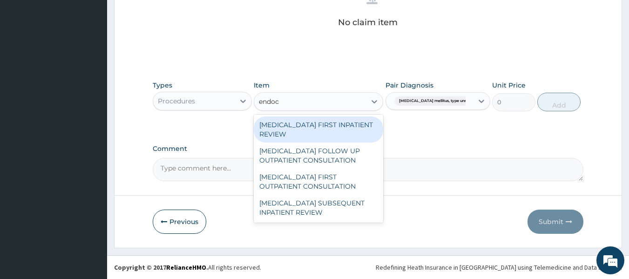
click at [349, 178] on div "ENDOCRINOLOGIST FIRST OUTPATIENT CONSULTATION" at bounding box center [318, 181] width 129 height 26
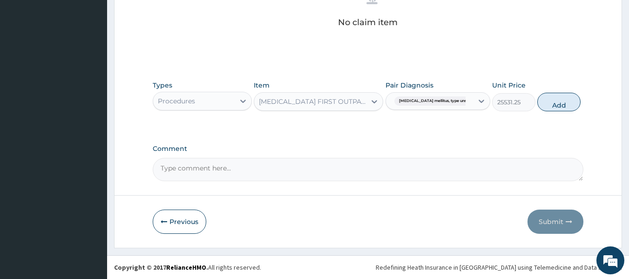
click at [574, 98] on div "Types Procedures Item option ENDOCRINOLOGIST FIRST OUTPATIENT CONSULTATION, sel…" at bounding box center [368, 96] width 431 height 40
click at [571, 104] on button "Add" at bounding box center [558, 102] width 43 height 19
type input "0"
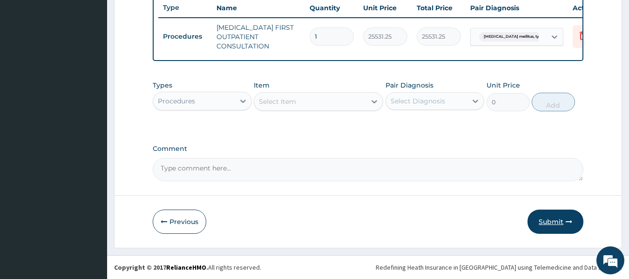
click at [554, 225] on button "Submit" at bounding box center [555, 221] width 56 height 24
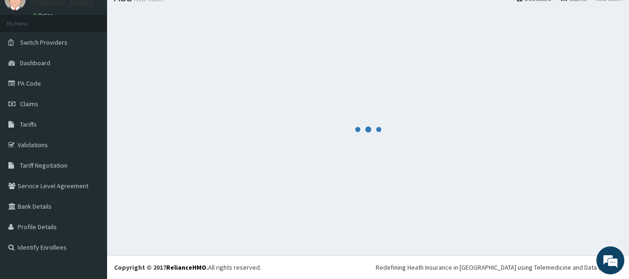
scroll to position [39, 0]
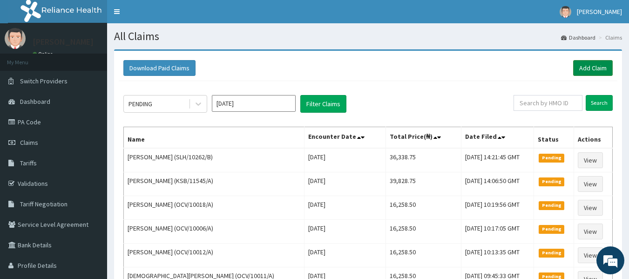
click at [592, 67] on link "Add Claim" at bounding box center [593, 68] width 40 height 16
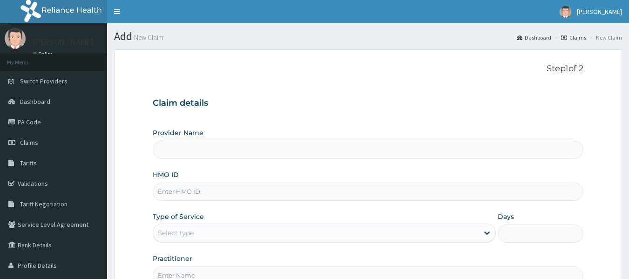
click at [417, 188] on input "HMO ID" at bounding box center [368, 191] width 431 height 18
paste input "OHT/10242/A"
type input "OHT/10242/A"
type input "Reliance Family Clinics (RFC) - Lekki"
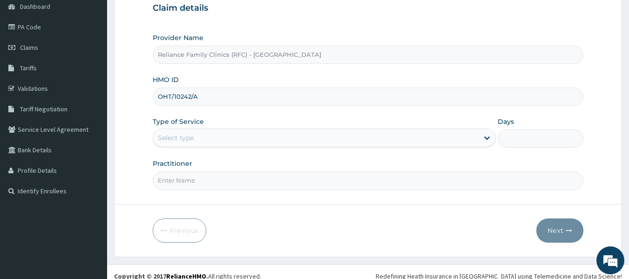
scroll to position [104, 0]
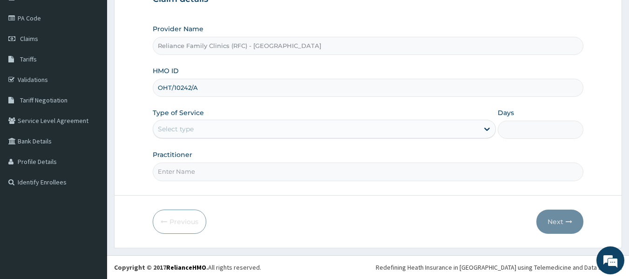
type input "OHT/10242/A"
click at [282, 146] on div "Provider Name Reliance Family Clinics (RFC) - Lekki HMO ID OHT/10242/A Type of …" at bounding box center [368, 102] width 431 height 156
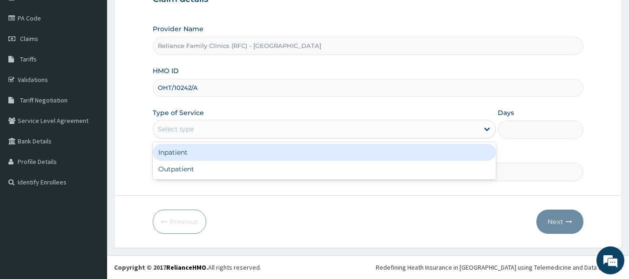
click at [279, 174] on div "Outpatient" at bounding box center [324, 169] width 343 height 17
type input "1"
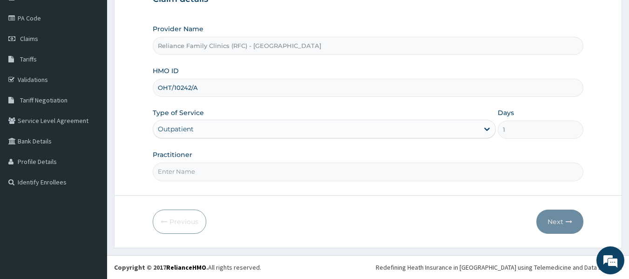
click at [294, 169] on input "Practitioner" at bounding box center [368, 171] width 431 height 18
type input "ngozi"
click at [541, 221] on button "Next" at bounding box center [559, 221] width 47 height 24
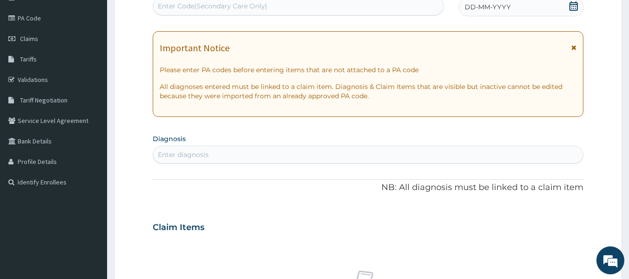
click at [510, 8] on div "DD-MM-YYYY" at bounding box center [520, 7] width 125 height 19
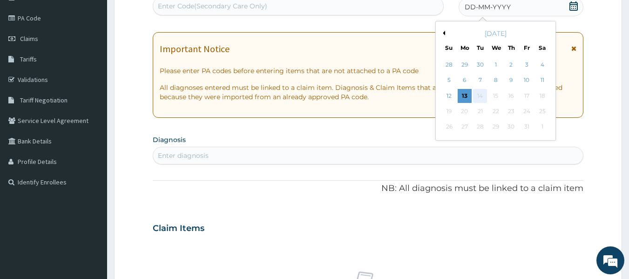
click at [479, 95] on div "14" at bounding box center [480, 96] width 14 height 14
click at [464, 94] on div "13" at bounding box center [464, 96] width 14 height 14
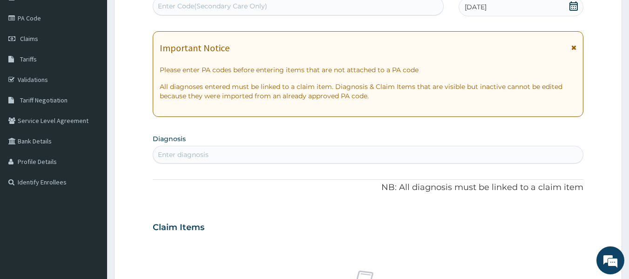
scroll to position [0, 0]
paste input "PA/6056B8"
type input "PA/6056B8"
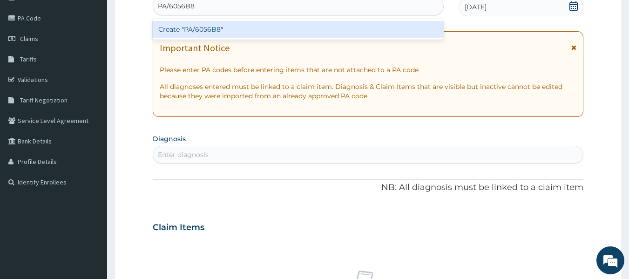
click at [383, 30] on div "Create "PA/6056B8"" at bounding box center [298, 29] width 291 height 17
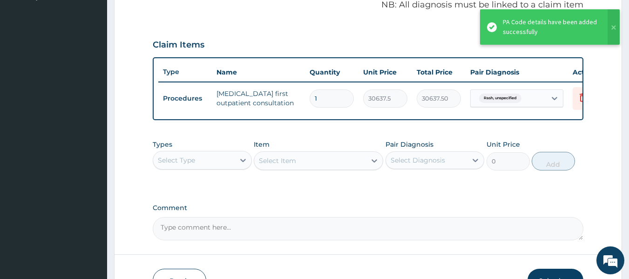
scroll to position [296, 0]
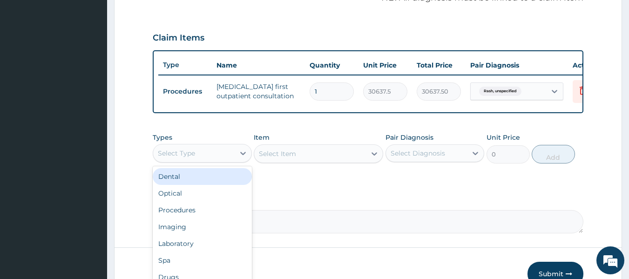
click at [213, 248] on div "Laboratory" at bounding box center [202, 243] width 99 height 17
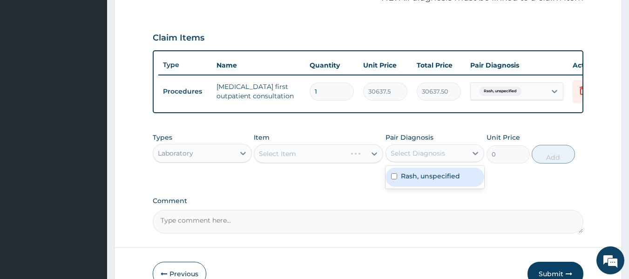
click at [435, 181] on label "Rash, unspecified" at bounding box center [430, 175] width 59 height 9
checkbox input "true"
click at [318, 163] on div "Select Item" at bounding box center [318, 153] width 129 height 19
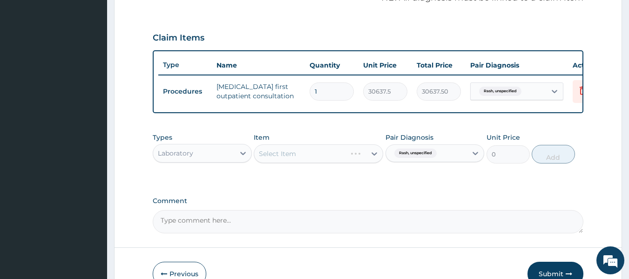
click at [318, 163] on div "Select Item" at bounding box center [318, 153] width 129 height 19
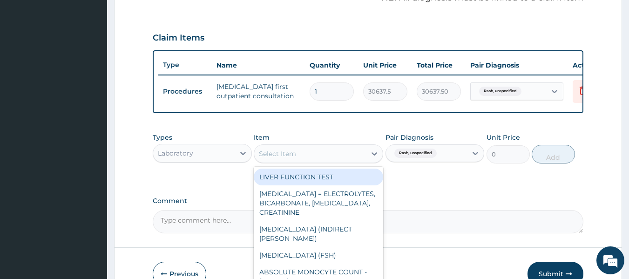
type input "l"
click at [349, 180] on div "LIVER FUNCTION TEST" at bounding box center [318, 176] width 129 height 17
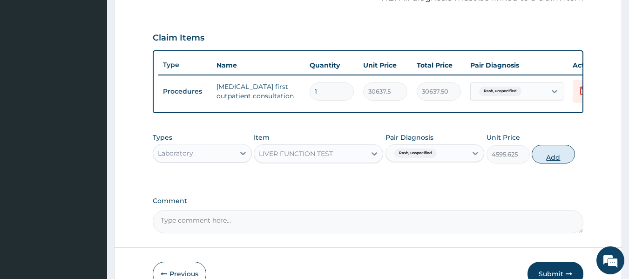
click at [565, 160] on button "Add" at bounding box center [552, 154] width 43 height 19
type input "0"
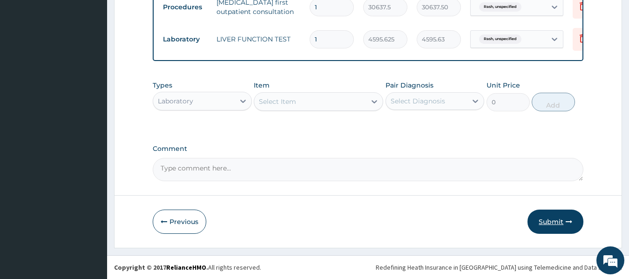
click at [561, 219] on button "Submit" at bounding box center [555, 221] width 56 height 24
